Goal: Check status: Check status

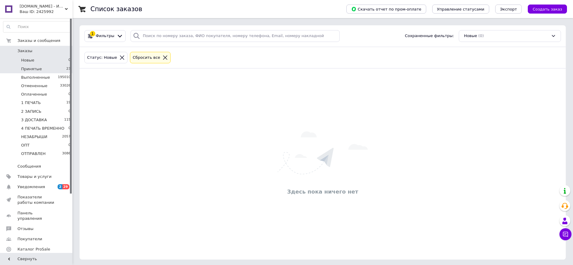
click at [61, 67] on li "Принятые 23" at bounding box center [37, 69] width 74 height 8
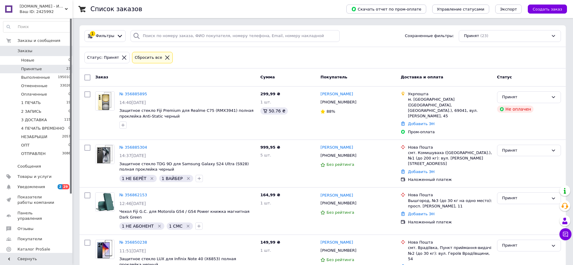
click at [165, 59] on icon at bounding box center [167, 57] width 5 height 5
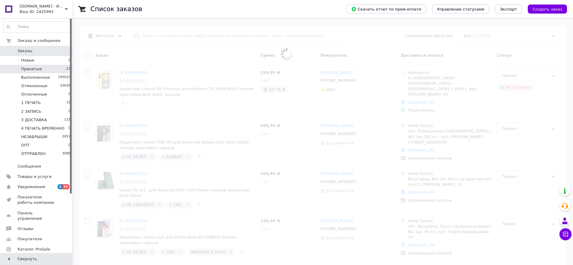
click at [160, 36] on span at bounding box center [286, 54] width 573 height 108
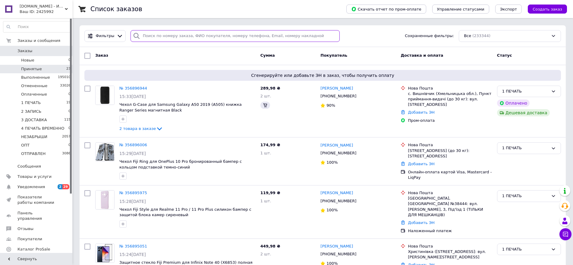
click at [160, 36] on input "search" at bounding box center [234, 36] width 209 height 12
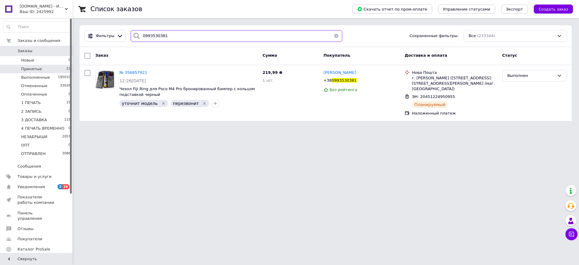
type input "0993530381"
